Goal: Task Accomplishment & Management: Use online tool/utility

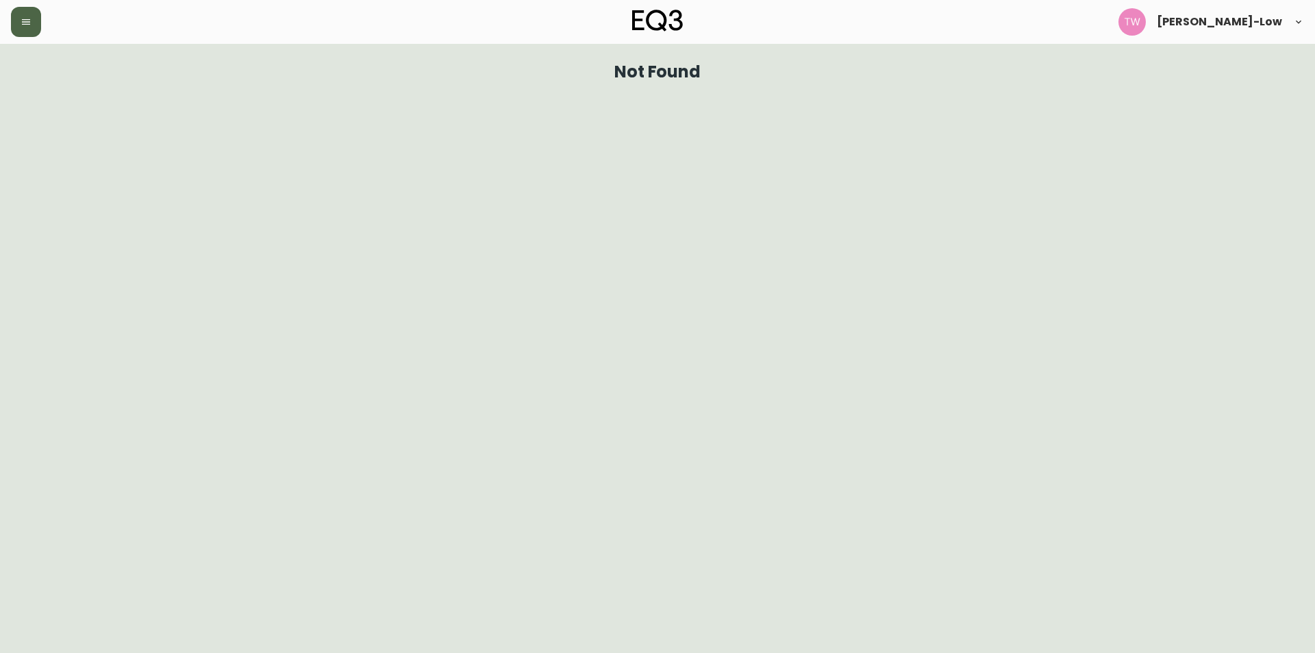
click at [31, 25] on button "button" at bounding box center [26, 22] width 30 height 30
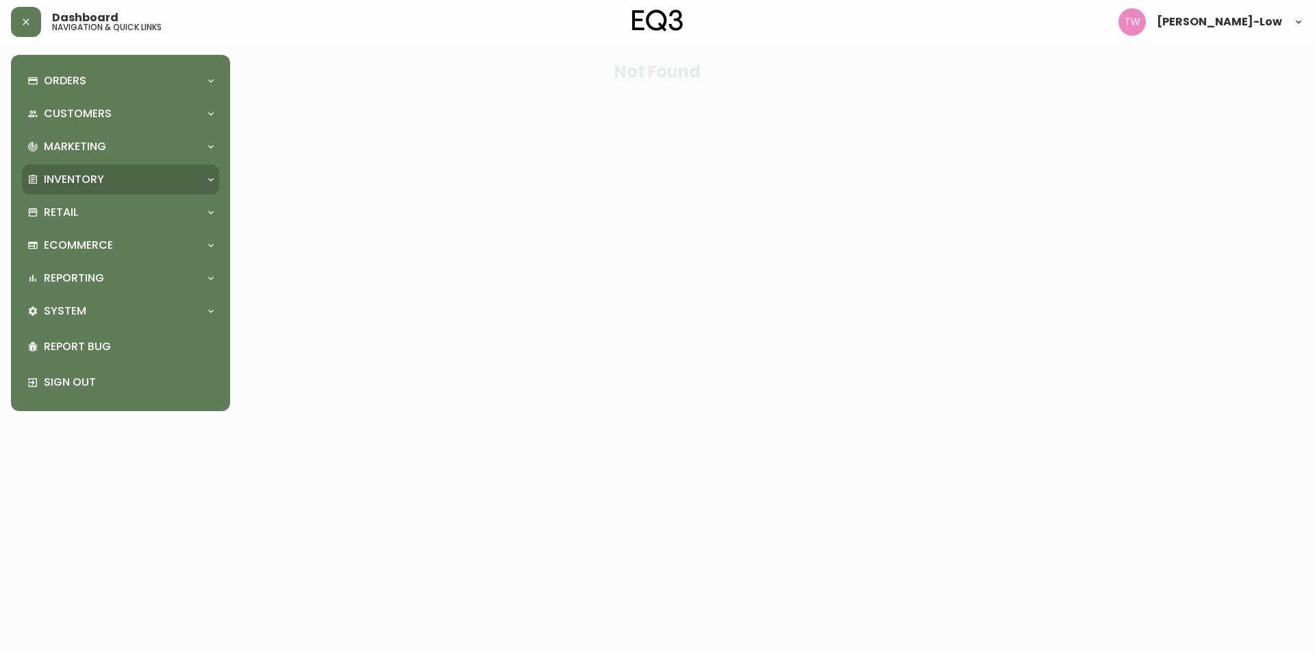
click at [93, 173] on p "Inventory" at bounding box center [74, 179] width 60 height 15
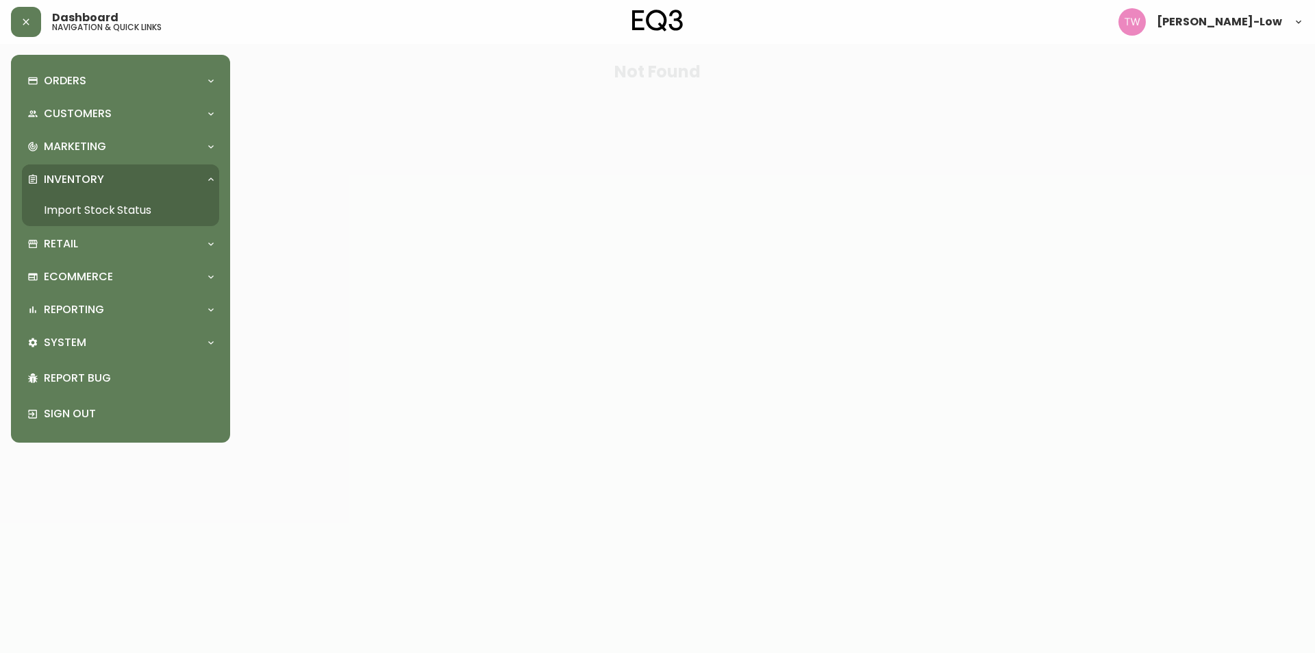
click at [105, 210] on link "Import Stock Status" at bounding box center [120, 209] width 197 height 31
